Goal: Task Accomplishment & Management: Use online tool/utility

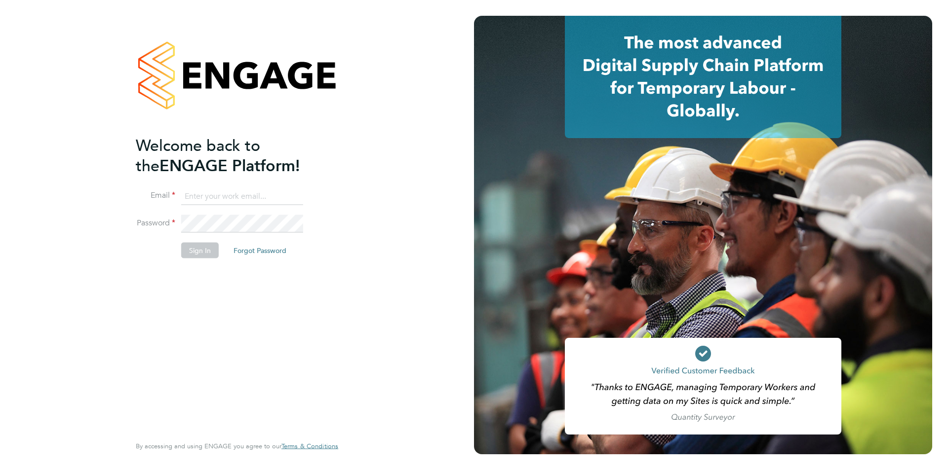
type input "jodie.canning@buildrec.com"
click at [196, 240] on li "Password" at bounding box center [232, 229] width 192 height 28
click at [197, 243] on button "Sign In" at bounding box center [200, 251] width 38 height 16
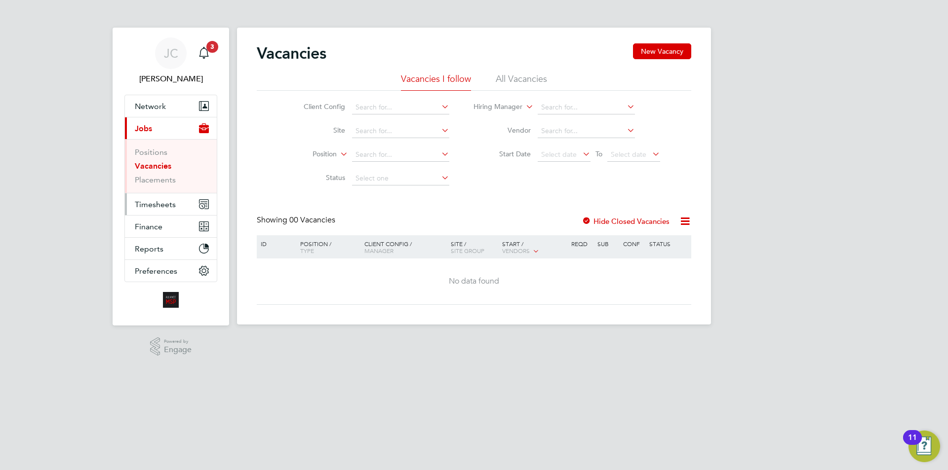
click at [167, 209] on button "Timesheets" at bounding box center [171, 204] width 92 height 22
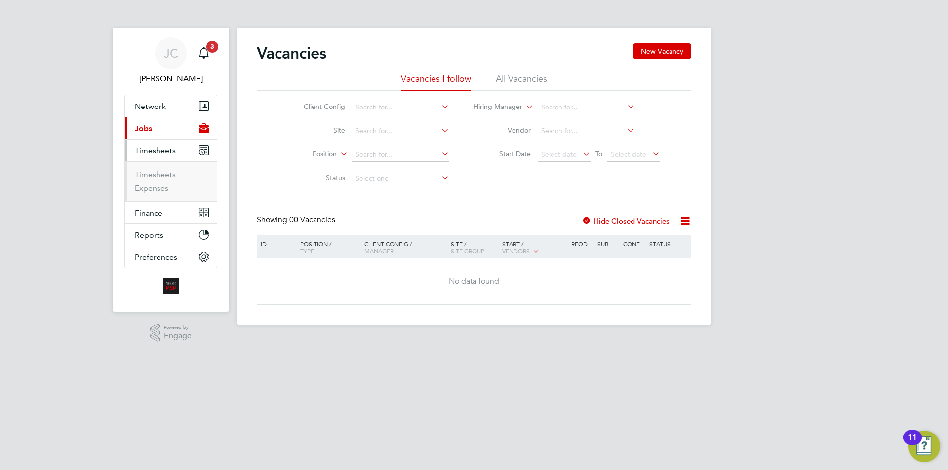
click at [160, 168] on ul "Timesheets Expenses" at bounding box center [171, 181] width 92 height 40
click at [160, 172] on link "Timesheets" at bounding box center [155, 174] width 41 height 9
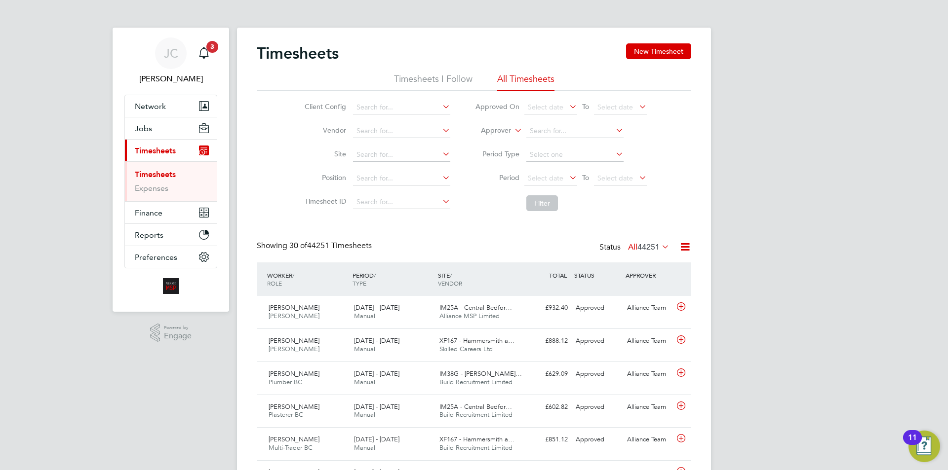
click at [512, 131] on icon at bounding box center [512, 127] width 0 height 9
click at [494, 148] on li "Worker" at bounding box center [486, 142] width 49 height 13
click at [534, 130] on input at bounding box center [574, 131] width 97 height 14
click at [542, 142] on li "[PERSON_NAME]" at bounding box center [574, 144] width 98 height 13
type input "[PERSON_NAME]"
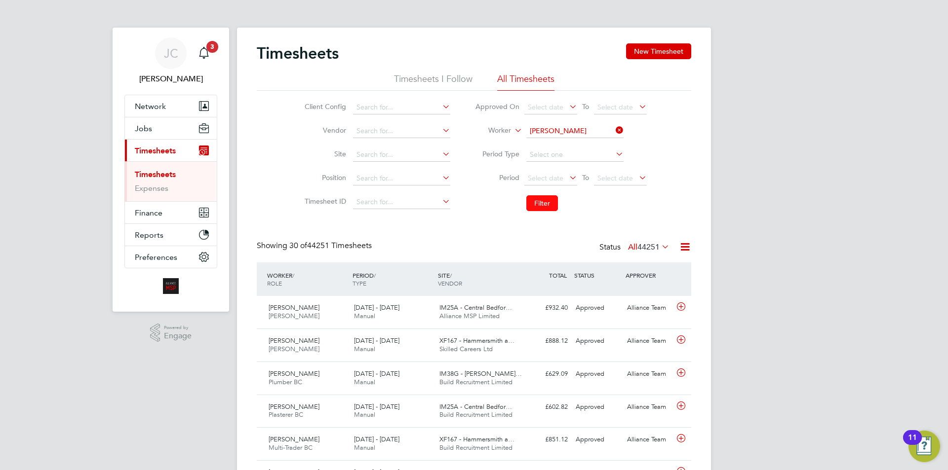
click at [544, 205] on button "Filter" at bounding box center [542, 203] width 32 height 16
click at [613, 126] on icon at bounding box center [613, 130] width 0 height 14
click at [590, 126] on input at bounding box center [574, 131] width 97 height 14
click at [588, 148] on b "Dum" at bounding box center [595, 145] width 15 height 8
type input "[PERSON_NAME]"
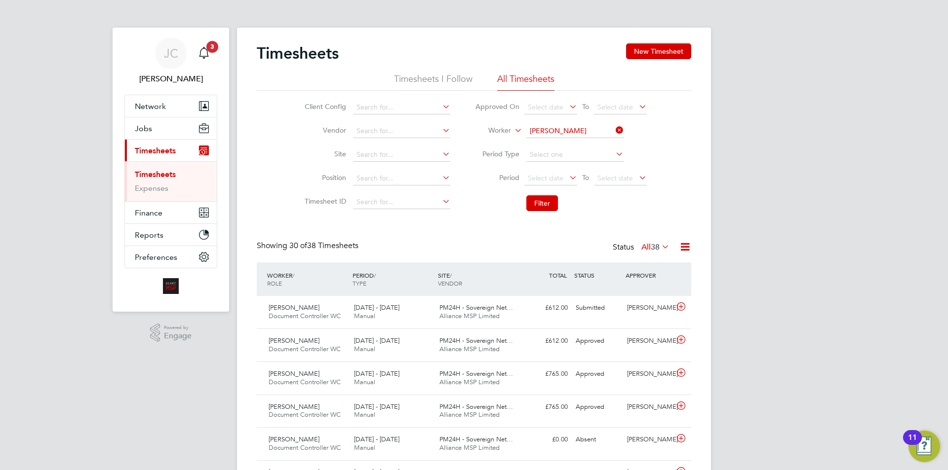
click at [551, 194] on li "Filter" at bounding box center [560, 204] width 196 height 26
click at [549, 199] on button "Filter" at bounding box center [542, 203] width 32 height 16
click at [613, 126] on icon at bounding box center [613, 130] width 0 height 14
click at [598, 127] on input at bounding box center [574, 131] width 97 height 14
click at [567, 137] on input "maya th" at bounding box center [574, 131] width 97 height 14
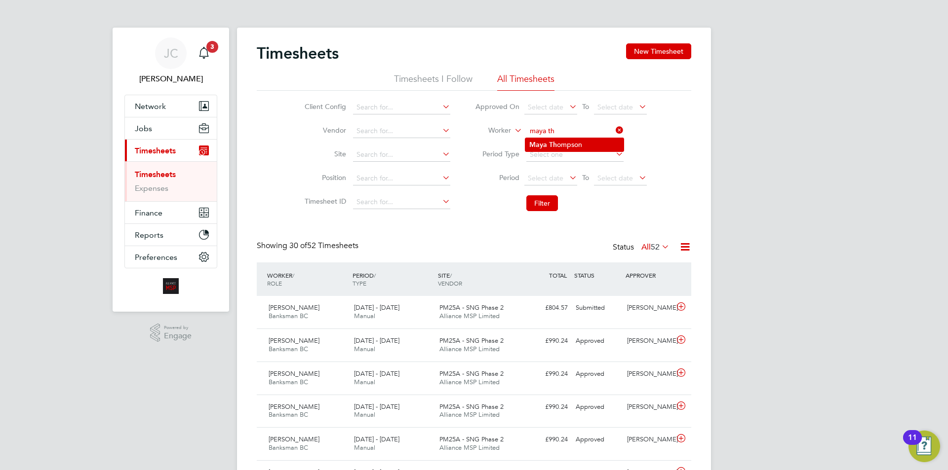
click at [563, 140] on li "[PERSON_NAME]" at bounding box center [574, 144] width 98 height 13
type input "[PERSON_NAME]"
click at [549, 200] on button "Filter" at bounding box center [542, 203] width 32 height 16
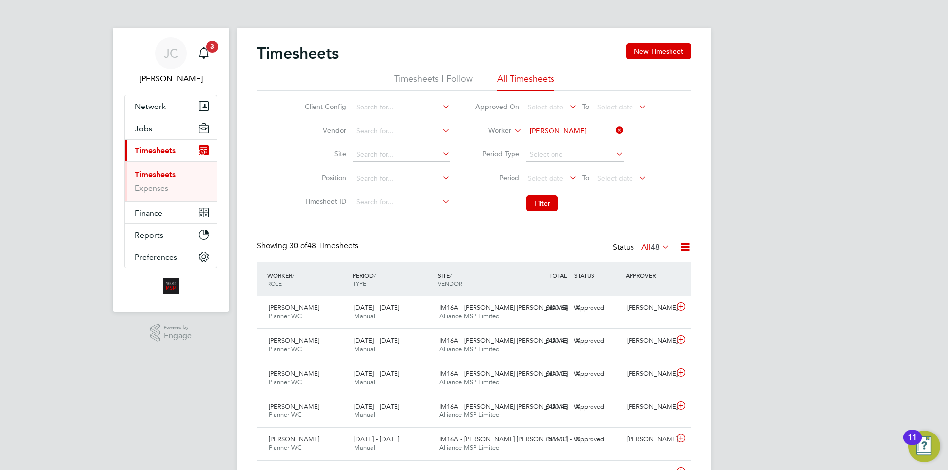
click at [613, 130] on icon at bounding box center [613, 130] width 0 height 14
click at [603, 131] on input at bounding box center [574, 131] width 97 height 14
click at [586, 144] on b "[PERSON_NAME]" at bounding box center [614, 145] width 57 height 8
type input "[PERSON_NAME]"
click at [539, 207] on button "Filter" at bounding box center [542, 203] width 32 height 16
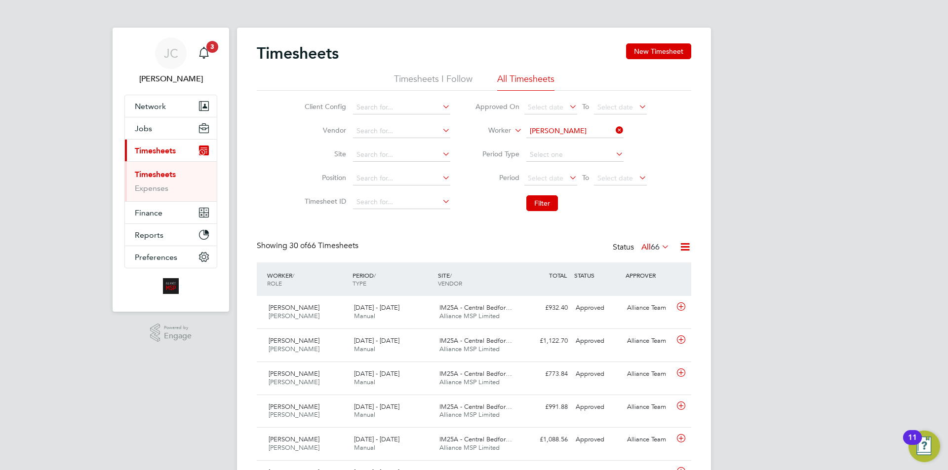
click at [613, 127] on icon at bounding box center [613, 130] width 0 height 14
click at [418, 131] on input at bounding box center [401, 131] width 97 height 14
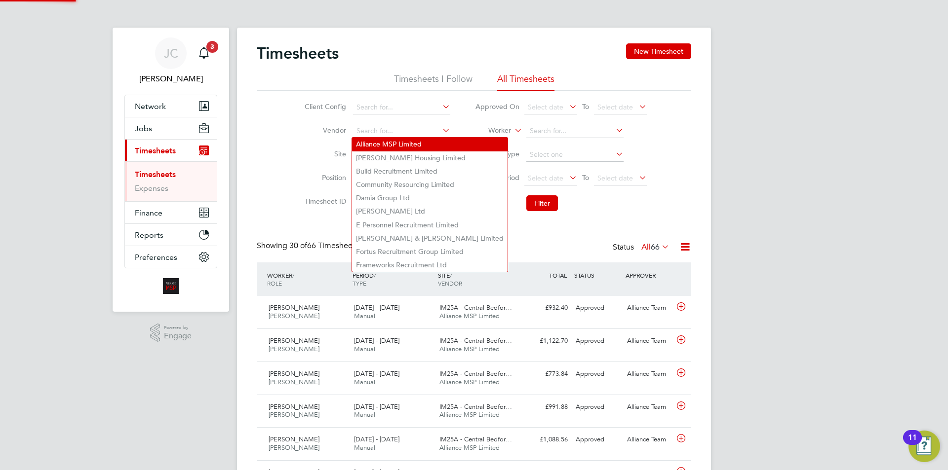
click at [400, 148] on li "Alliance MSP Limited" at bounding box center [429, 144] width 155 height 13
type input "Alliance MSP Limited"
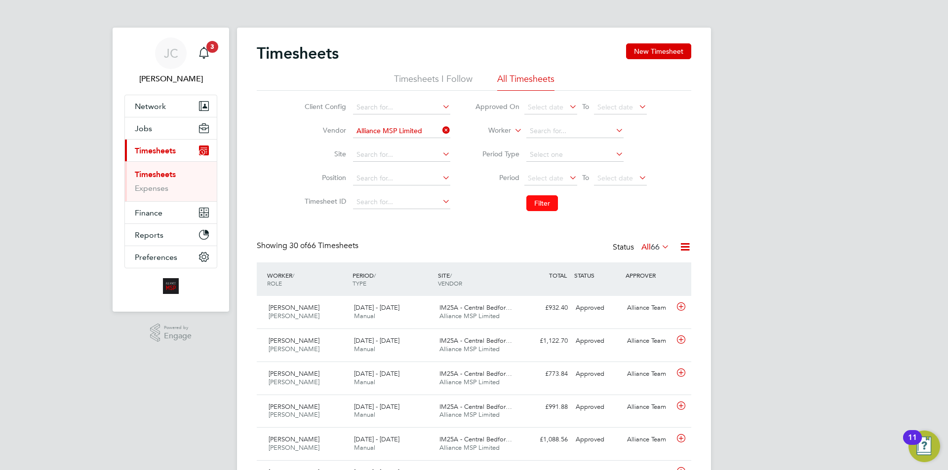
click at [548, 196] on button "Filter" at bounding box center [542, 203] width 32 height 16
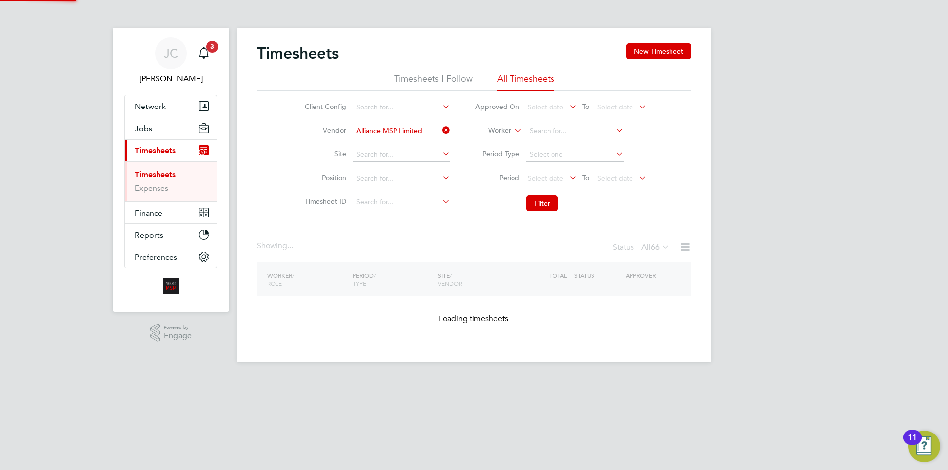
click at [687, 247] on icon at bounding box center [685, 247] width 12 height 12
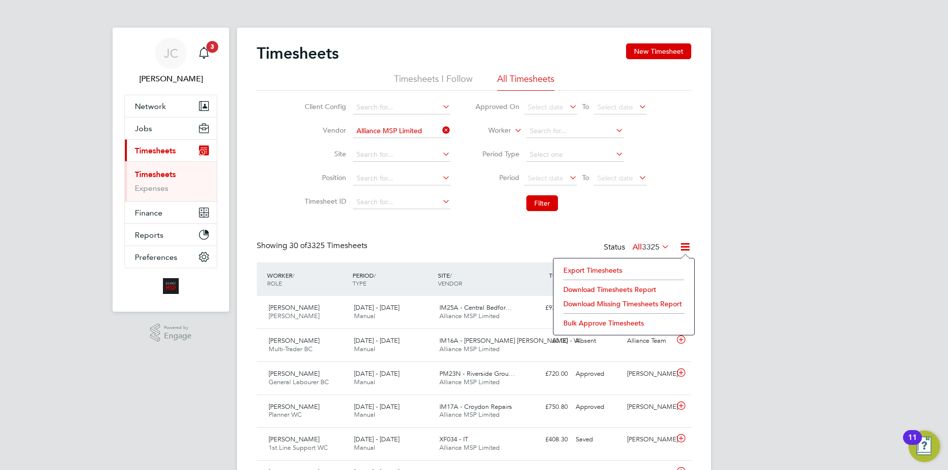
click at [598, 267] on li "Export Timesheets" at bounding box center [623, 271] width 131 height 14
